Goal: Task Accomplishment & Management: Use online tool/utility

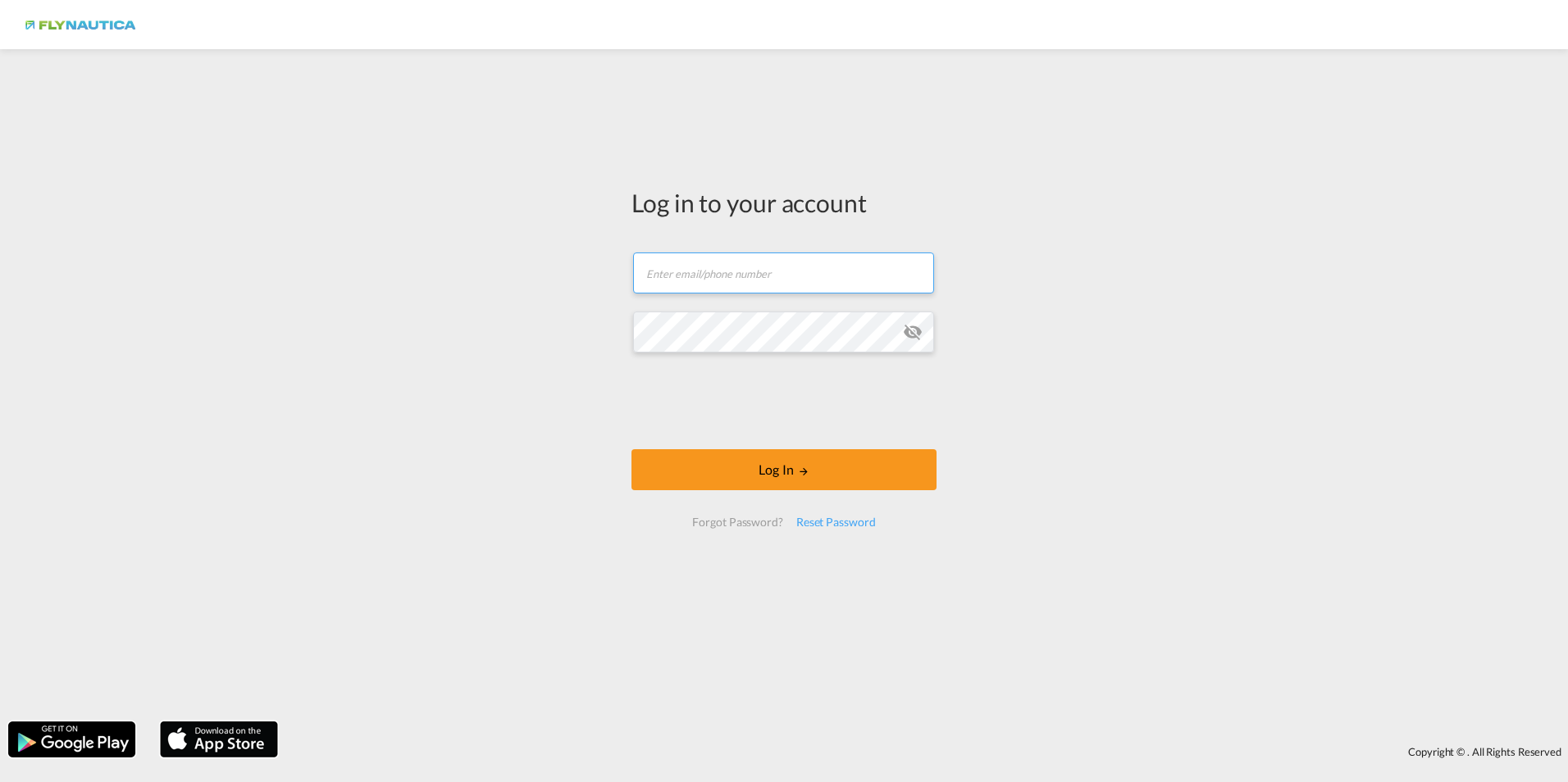
type input "[DOMAIN_NAME][EMAIL_ADDRESS][DOMAIN_NAME]"
click at [907, 329] on md-icon "icon-eye-off" at bounding box center [913, 332] width 20 height 20
drag, startPoint x: 814, startPoint y: 276, endPoint x: 480, endPoint y: 258, distance: 334.5
click at [480, 258] on div "Log in to your account [DOMAIN_NAME][EMAIL_ADDRESS][DOMAIN_NAME] Log In Forgot …" at bounding box center [784, 385] width 1568 height 656
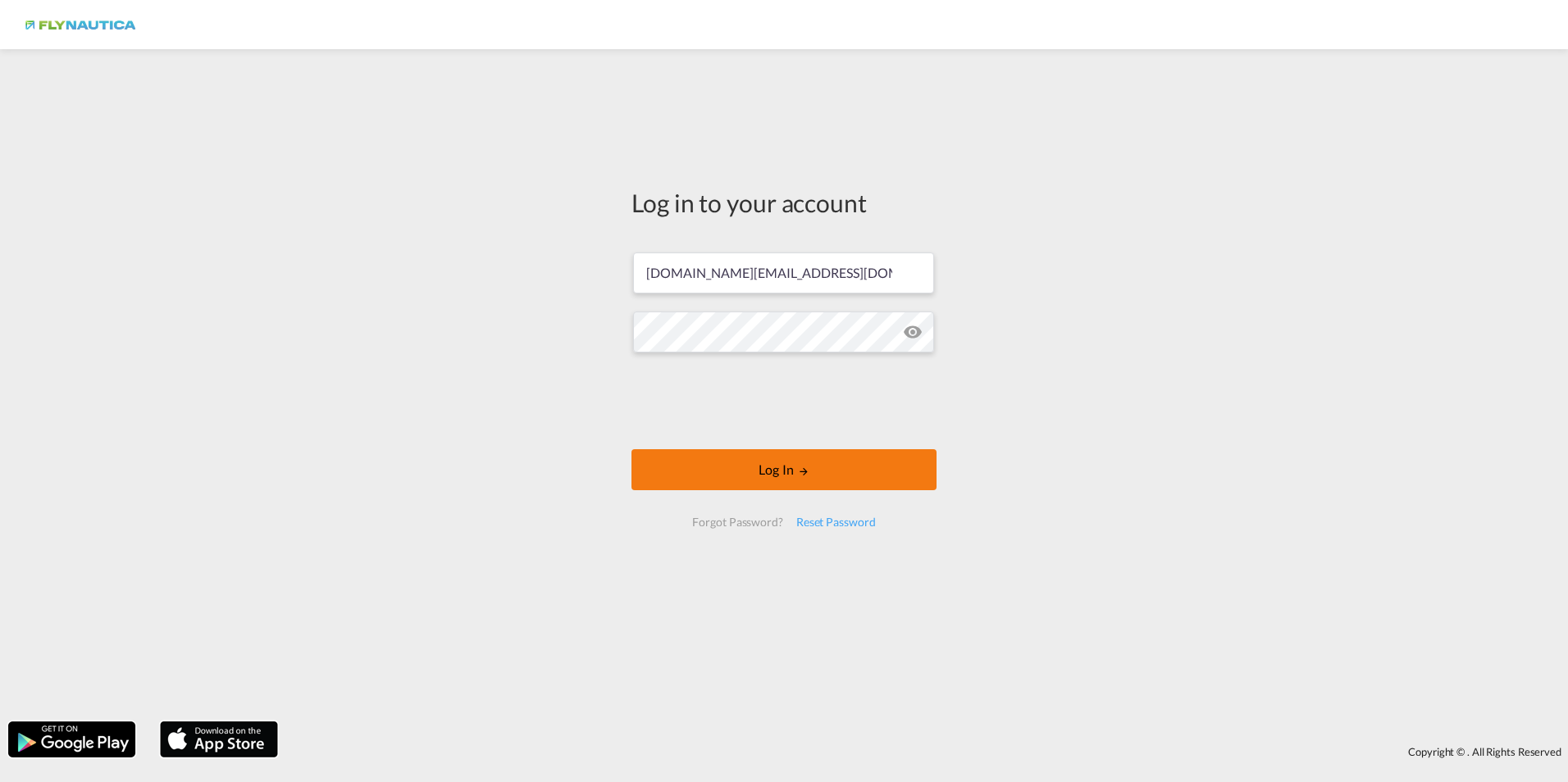
click at [727, 475] on button "Log In" at bounding box center [784, 470] width 305 height 41
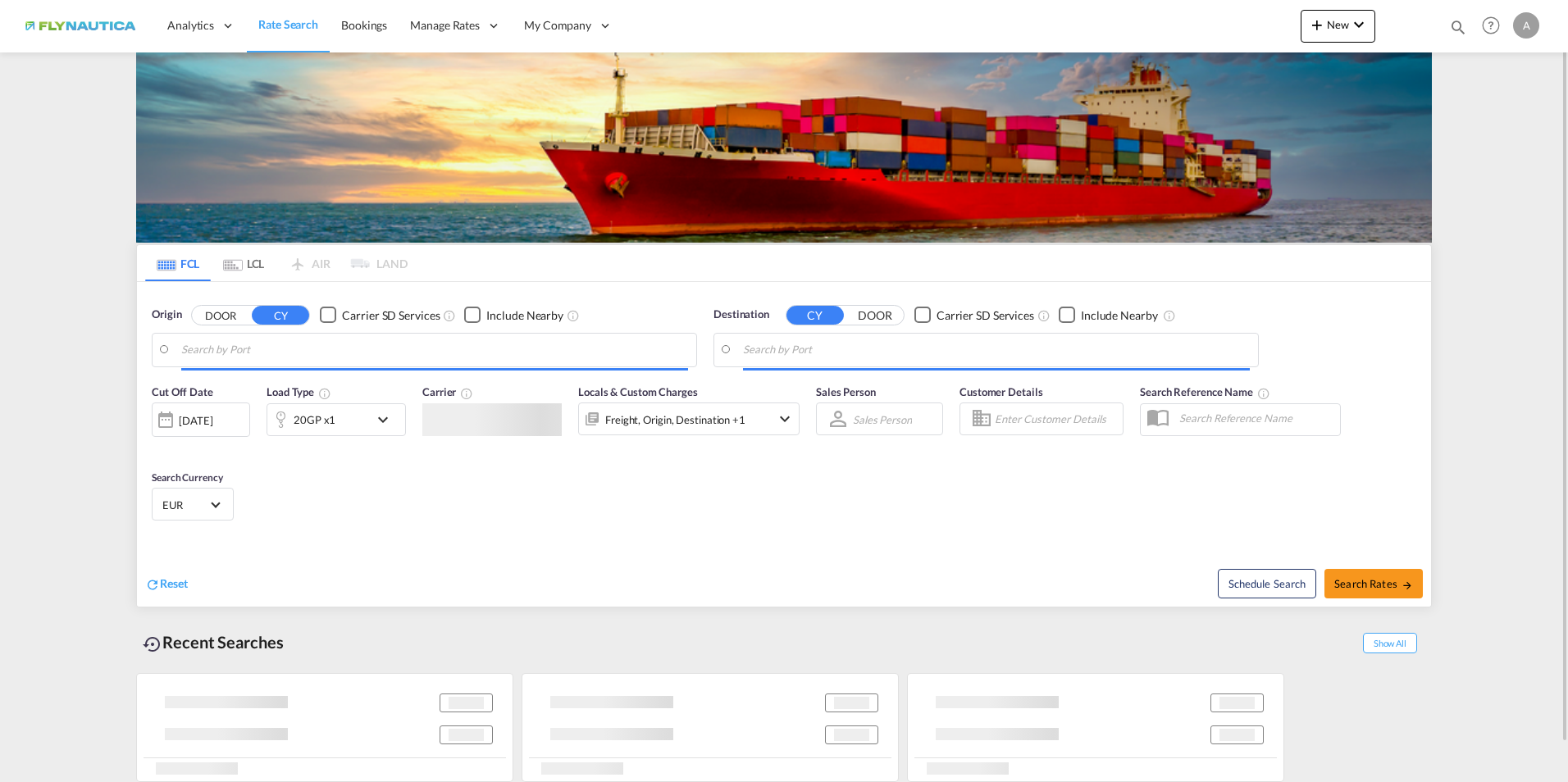
type input "[GEOGRAPHIC_DATA], BEANR"
type input "[GEOGRAPHIC_DATA], [GEOGRAPHIC_DATA], [GEOGRAPHIC_DATA]"
